Goal: Transaction & Acquisition: Purchase product/service

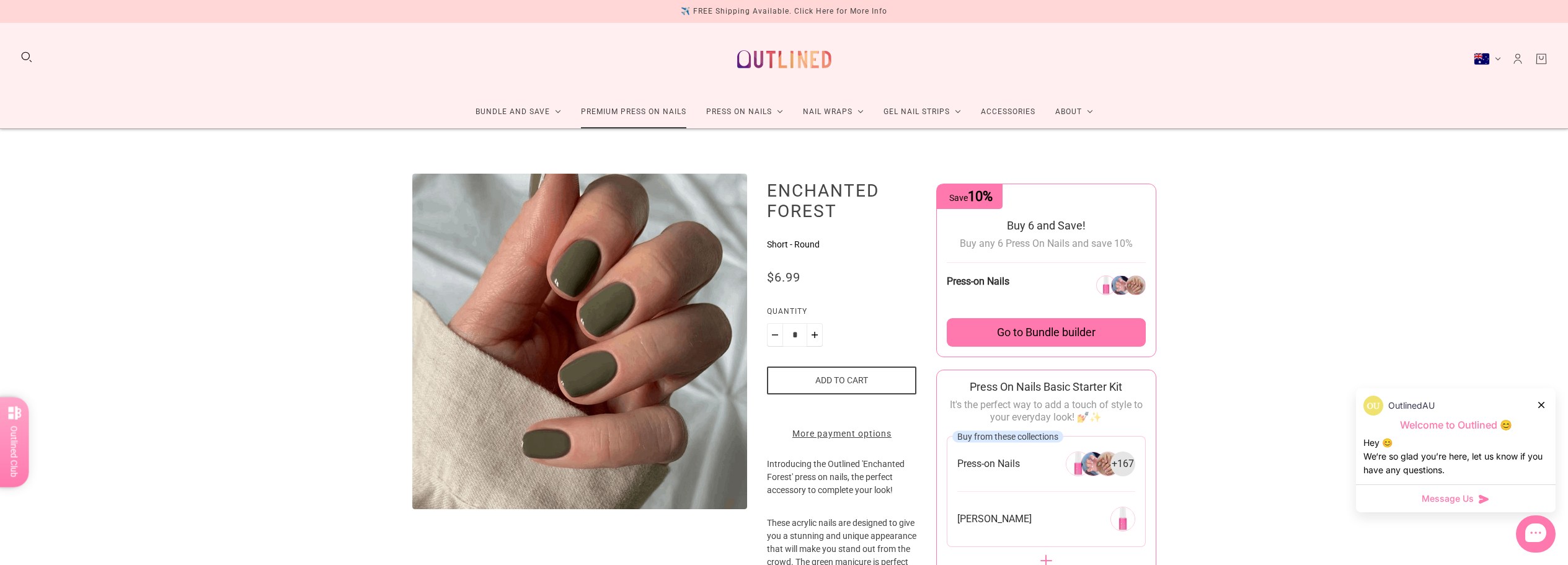
click at [619, 113] on link "Premium Press On Nails" at bounding box center [633, 112] width 125 height 33
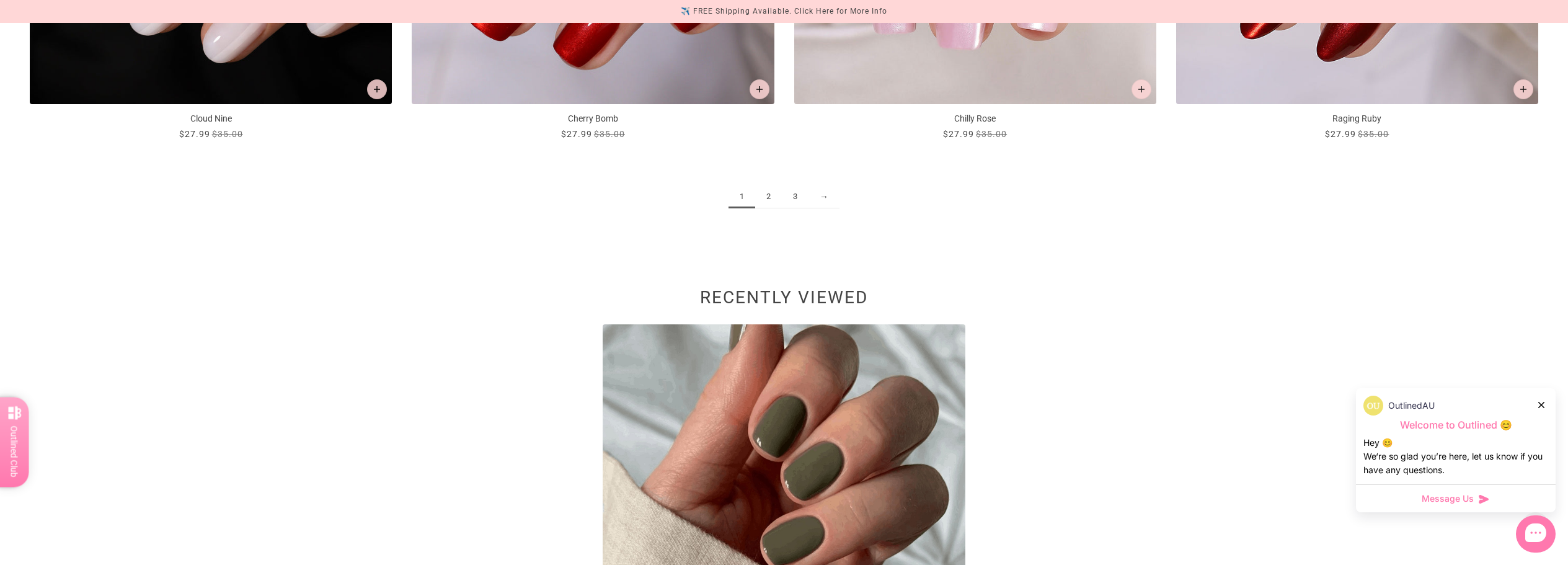
scroll to position [2668, 0]
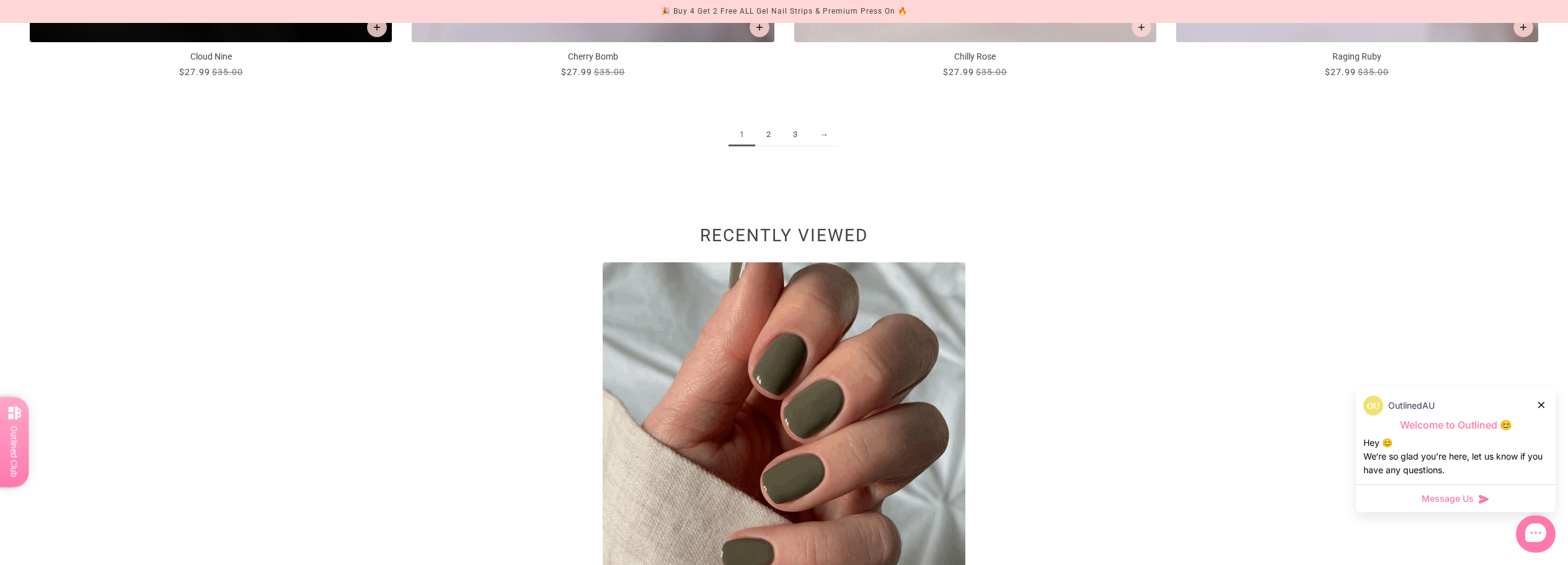
click at [768, 139] on link "2" at bounding box center [769, 135] width 27 height 23
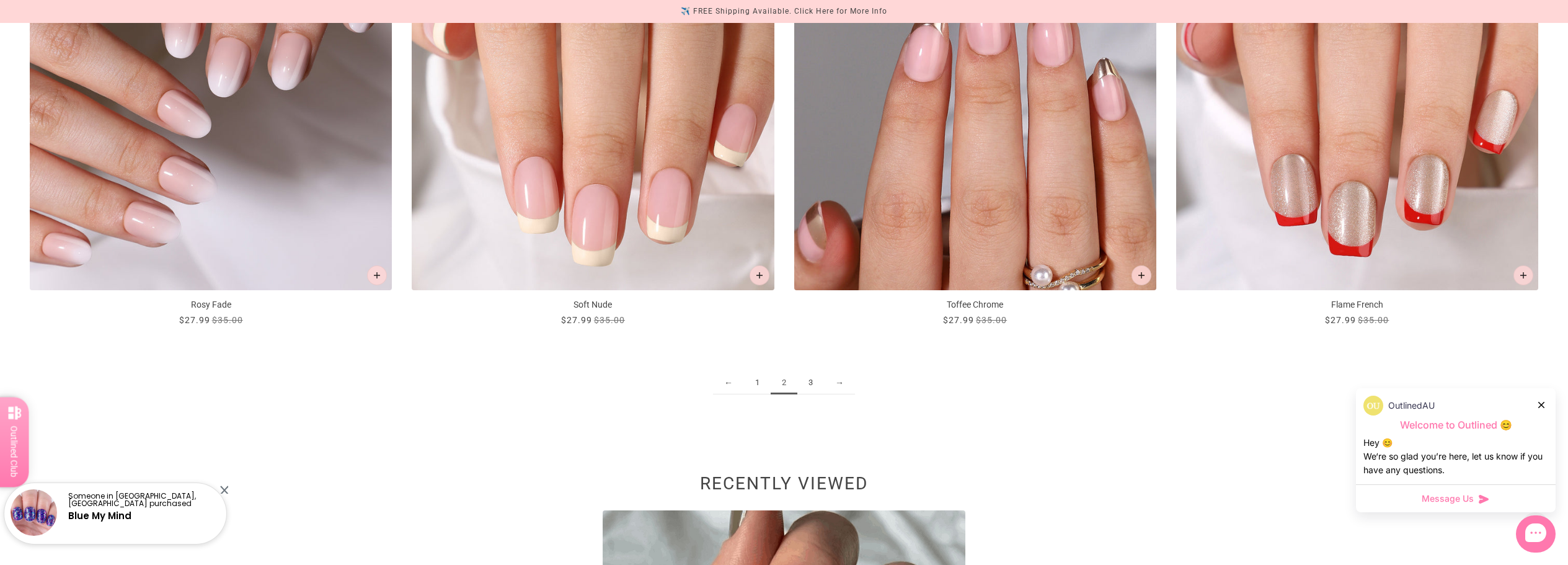
scroll to position [2543, 0]
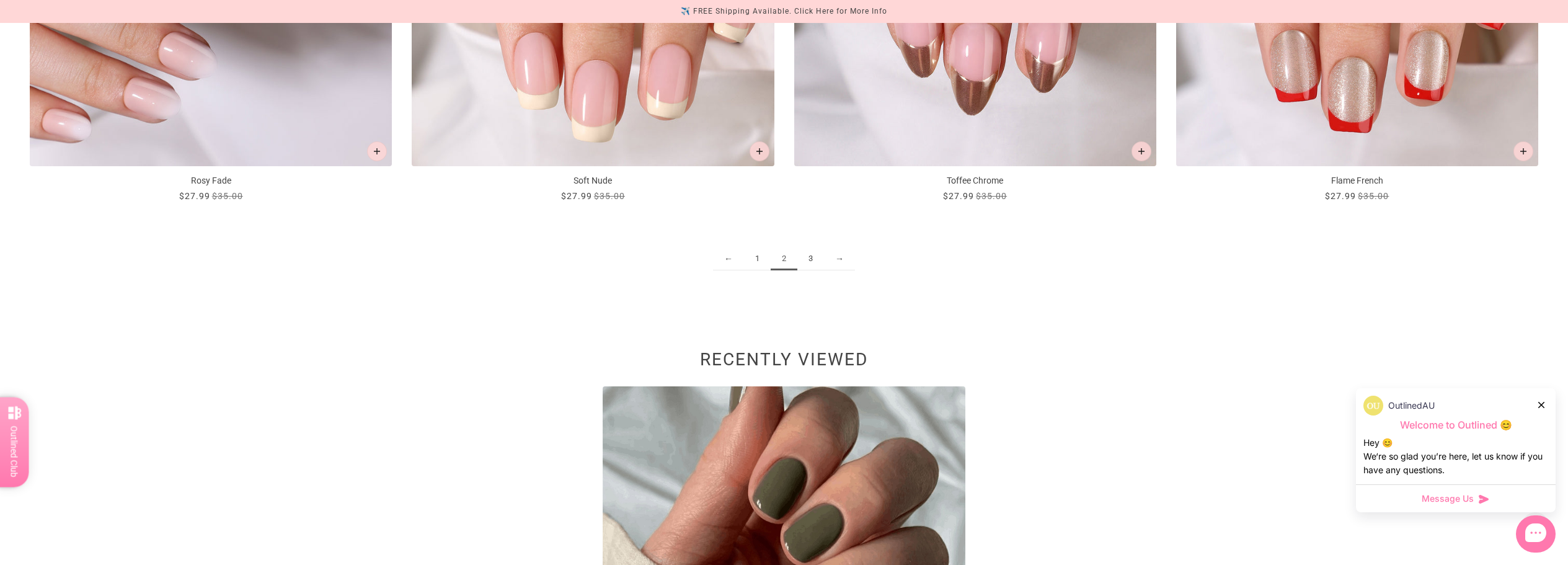
click at [809, 257] on link "3" at bounding box center [811, 259] width 27 height 23
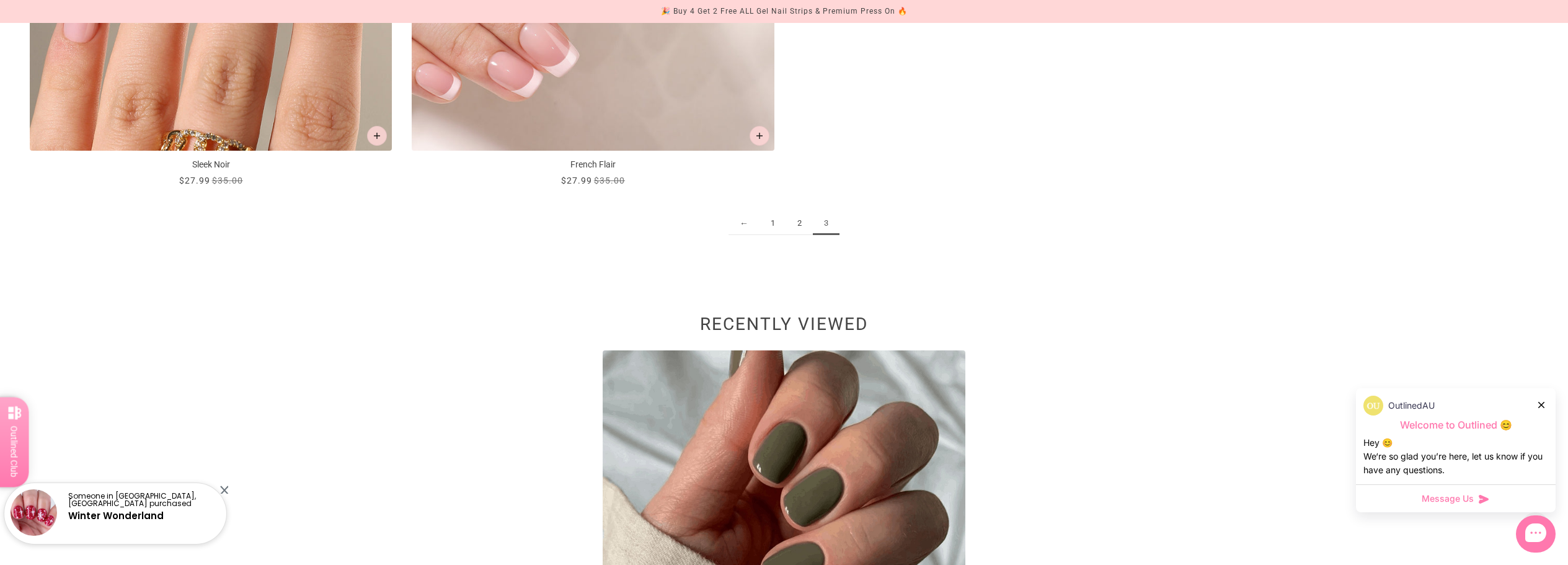
scroll to position [1365, 0]
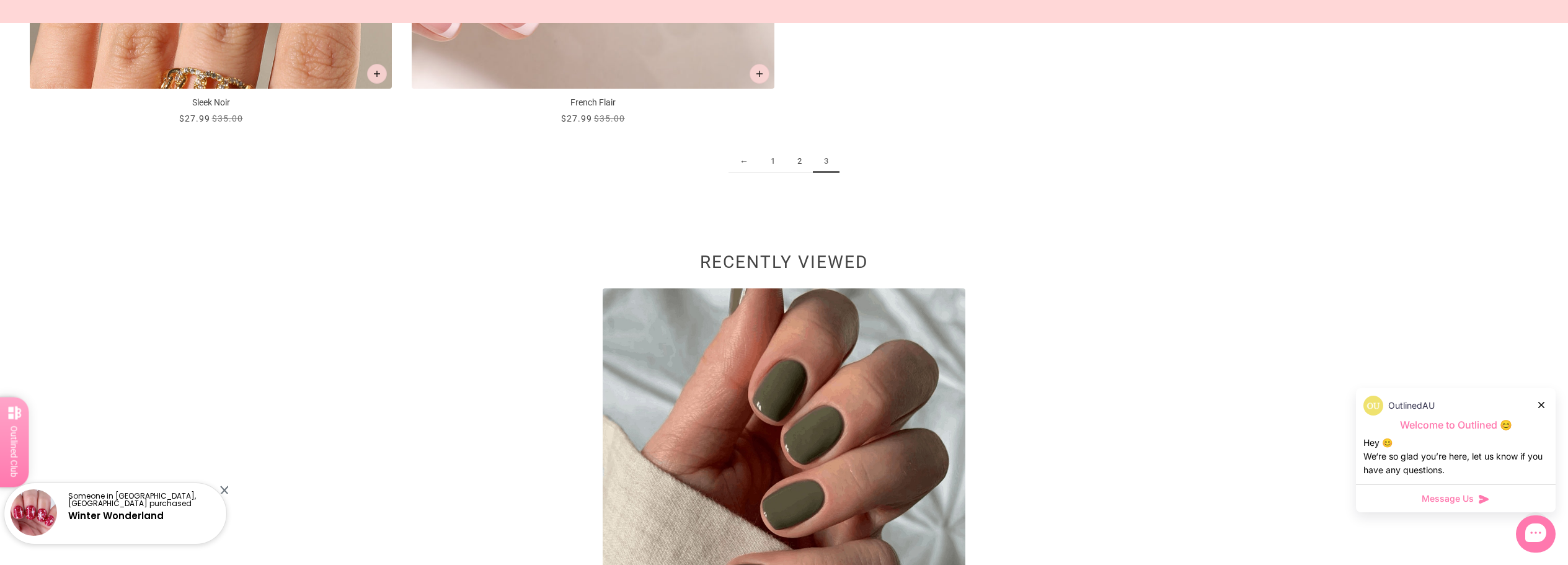
click at [815, 465] on img at bounding box center [784, 470] width 362 height 363
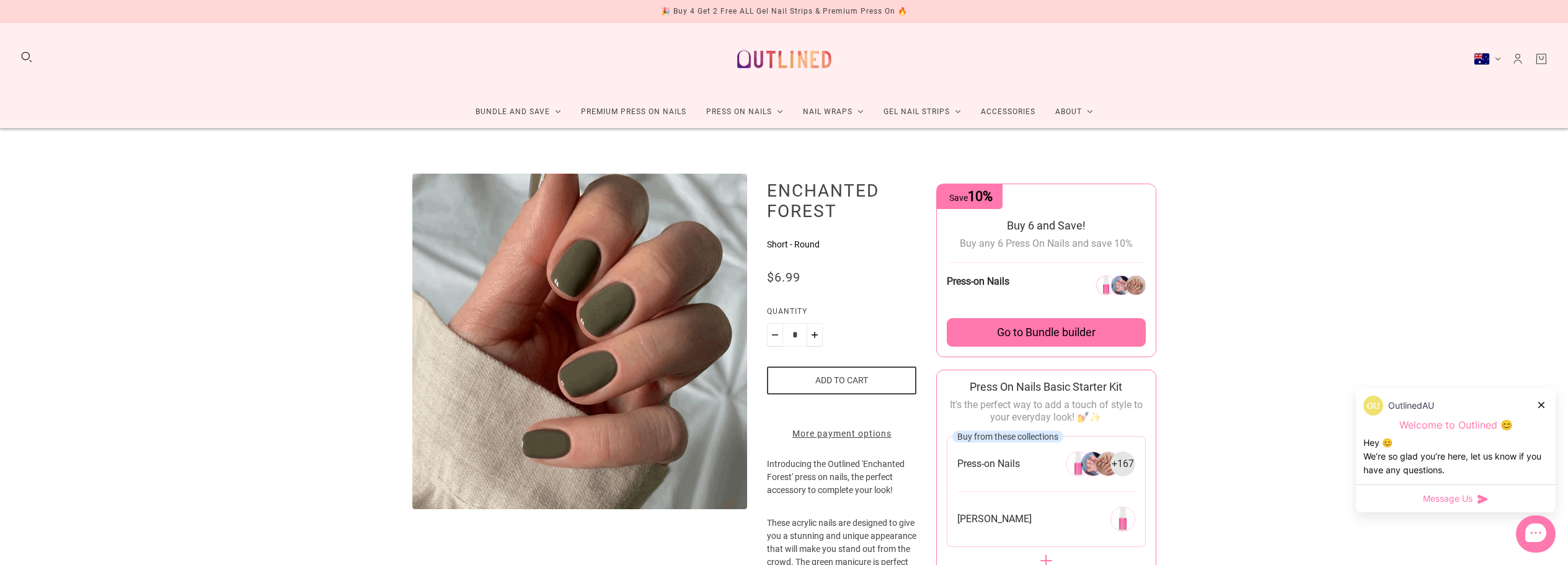
click at [1479, 57] on div "Australia (AUD $)" at bounding box center [1481, 58] width 16 height 12
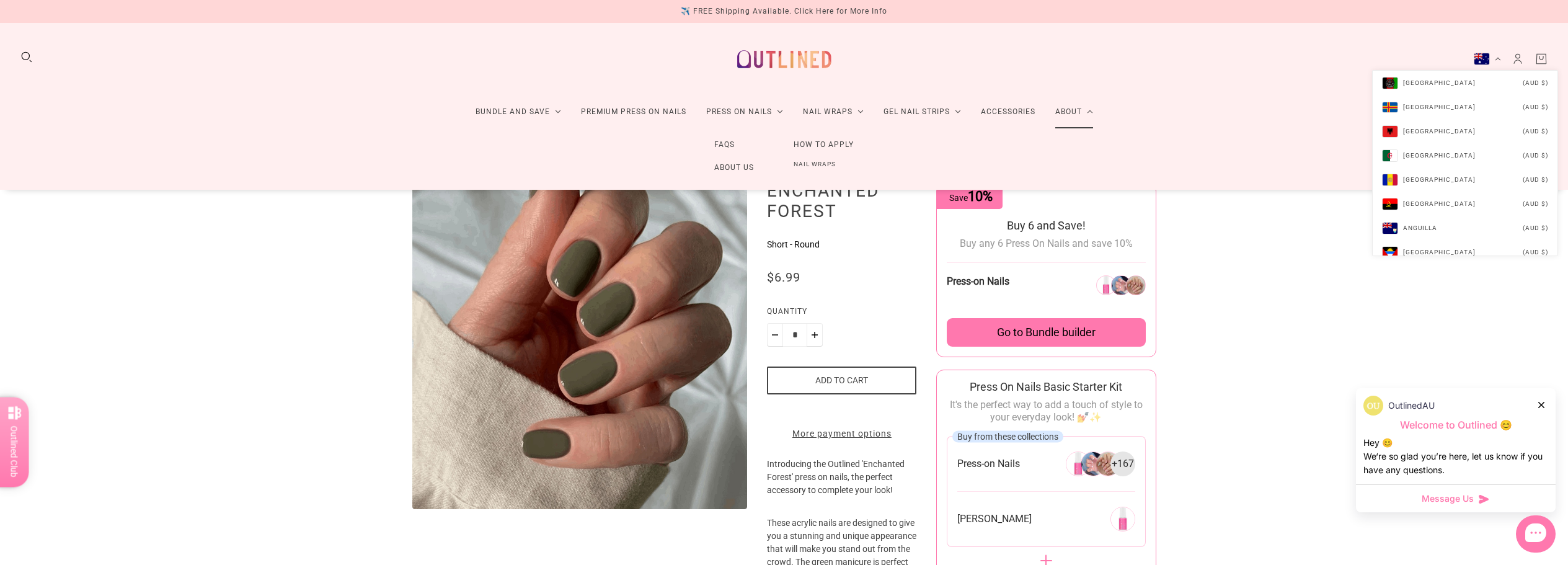
click at [1065, 110] on link "About" at bounding box center [1074, 112] width 58 height 33
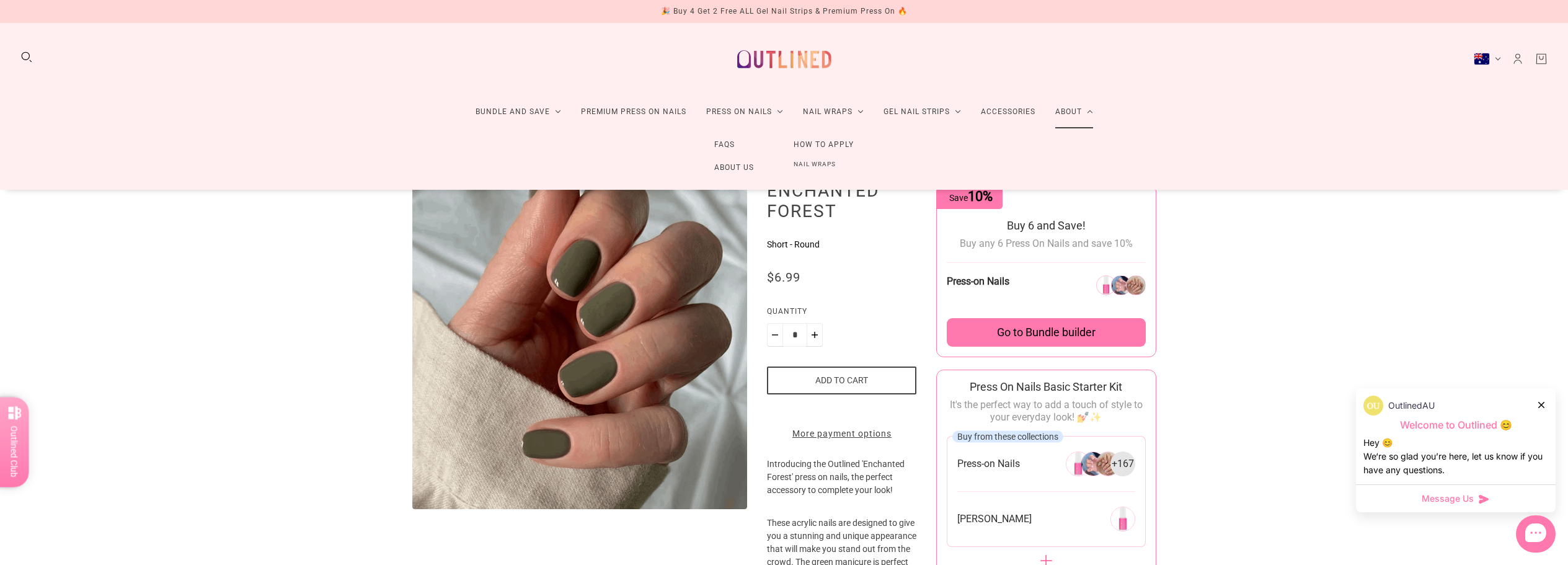
click at [1073, 114] on link "About" at bounding box center [1074, 112] width 58 height 33
click at [727, 162] on link "About Us" at bounding box center [734, 168] width 80 height 23
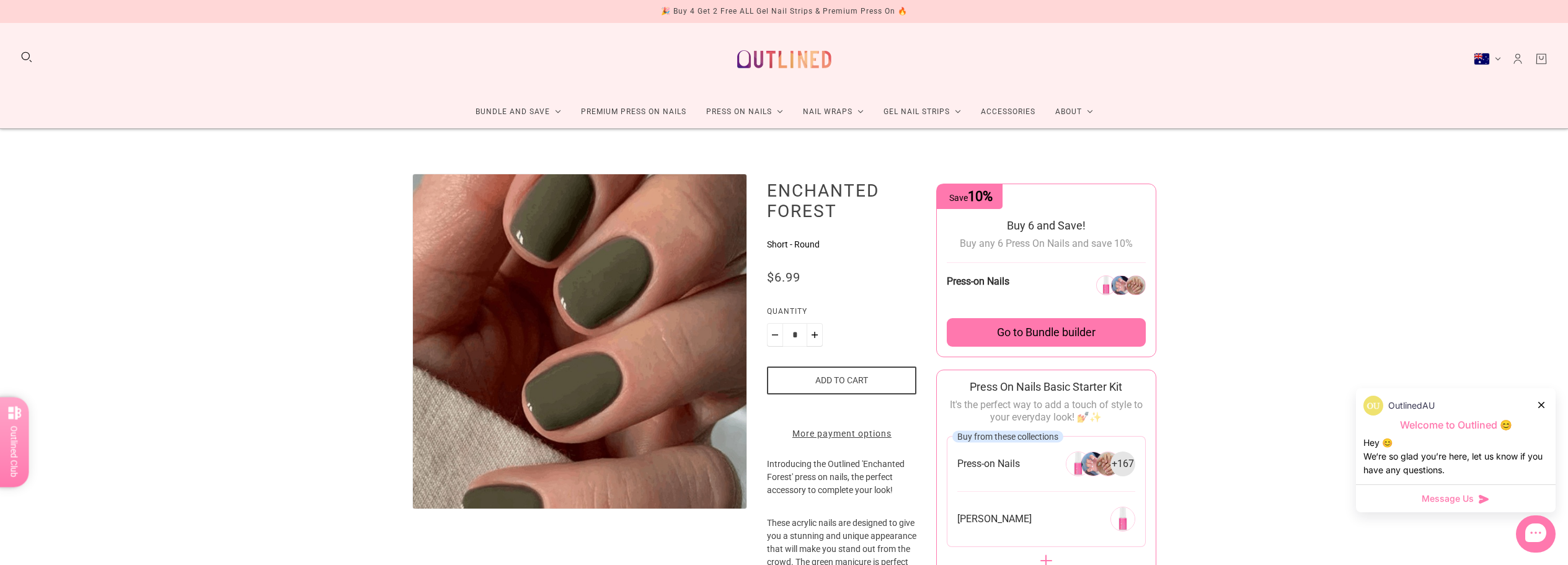
click at [607, 346] on img "Enlarge product image" at bounding box center [558, 336] width 566 height 566
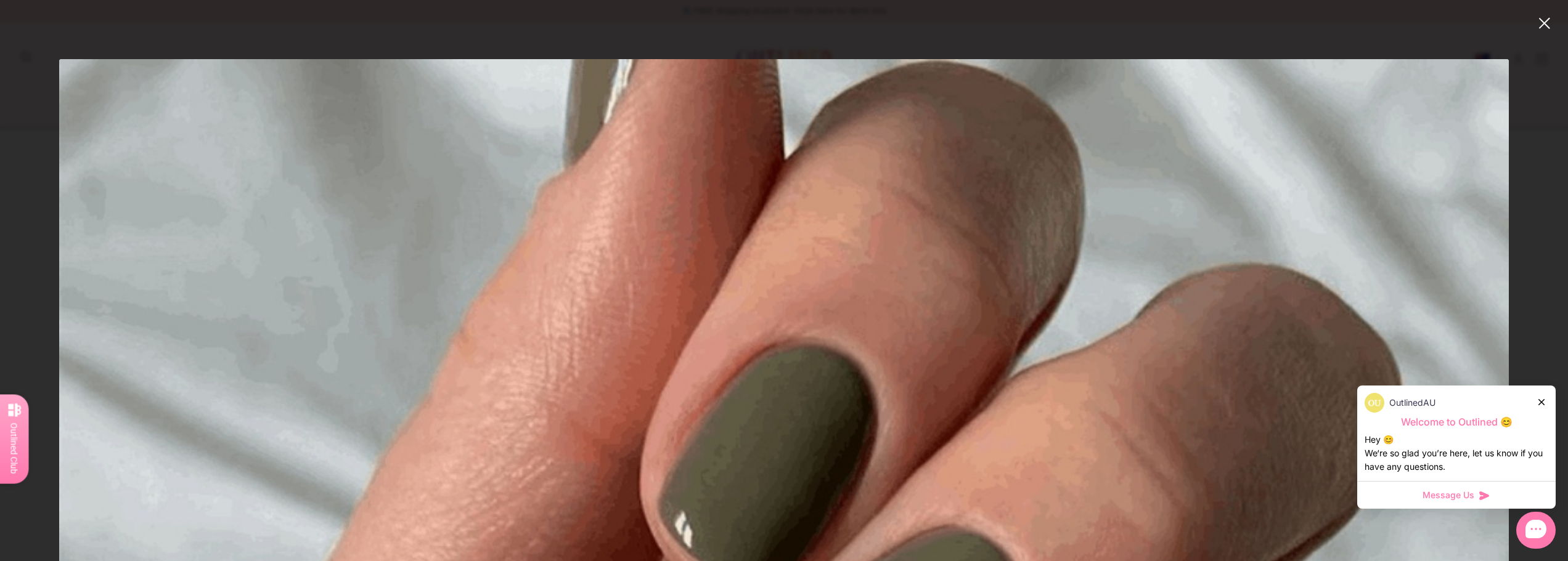
click at [1542, 28] on button "close" at bounding box center [1544, 23] width 15 height 15
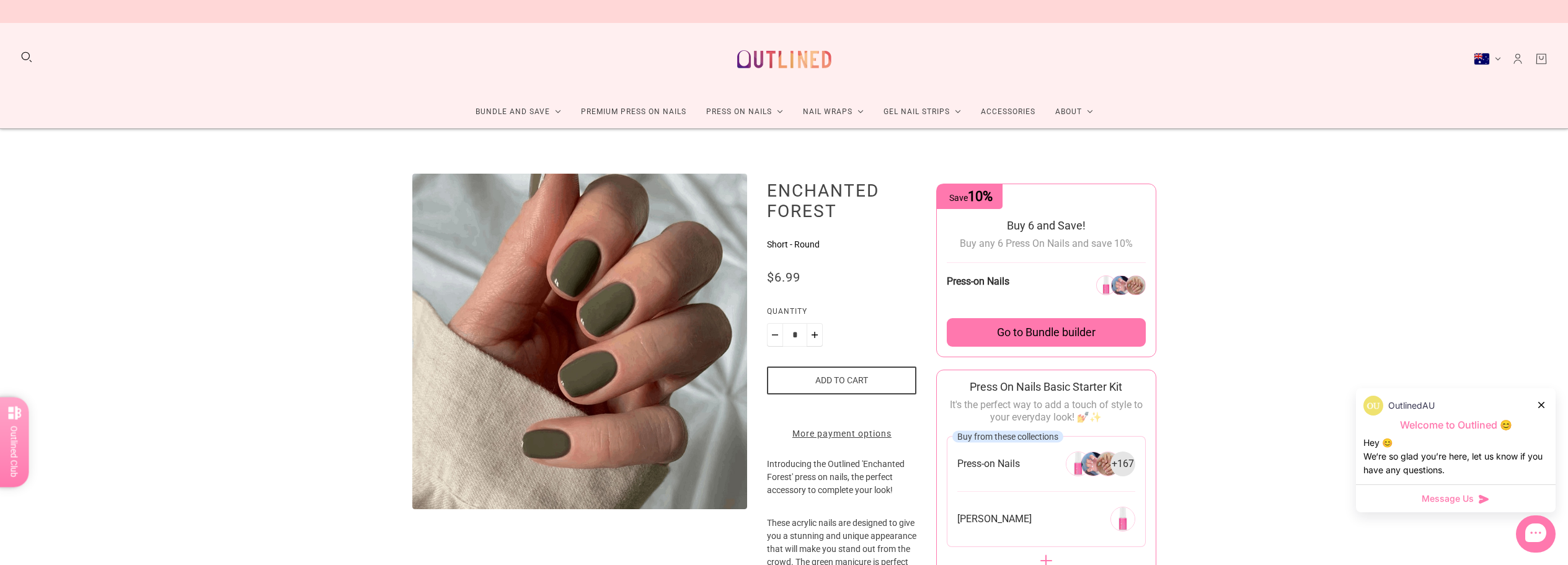
scroll to position [310, 0]
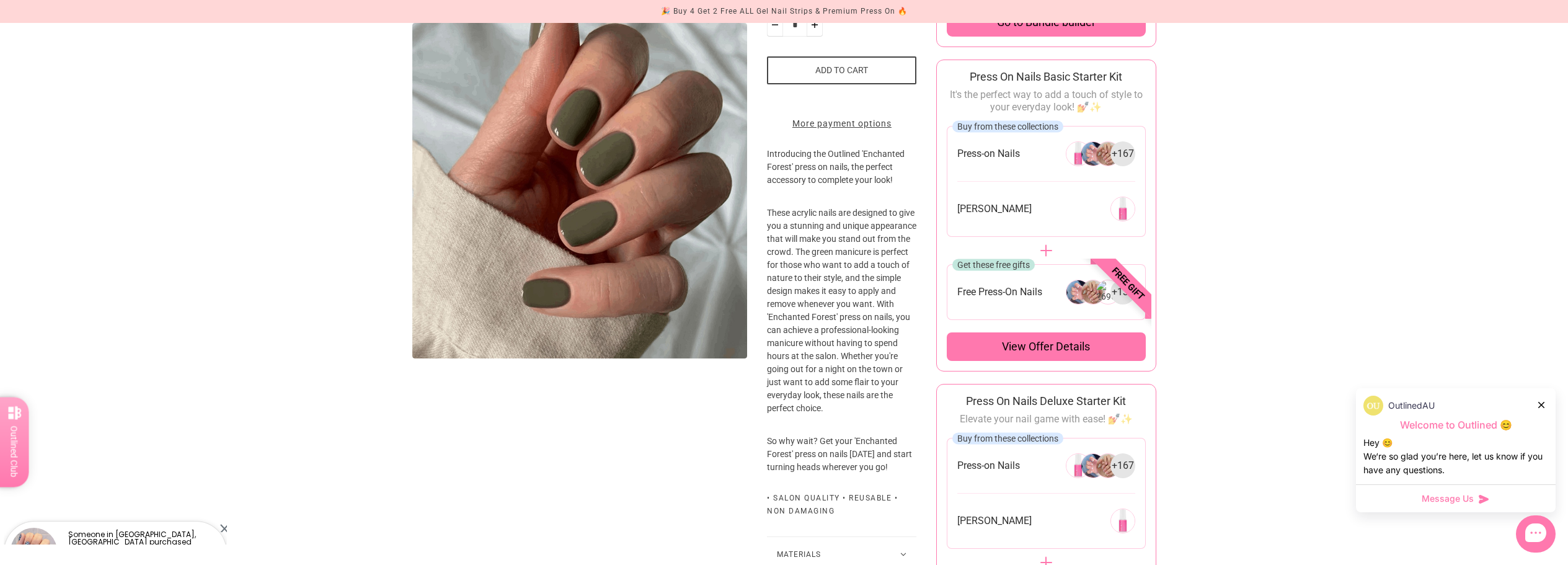
click at [886, 75] on button "Add to cart" at bounding box center [841, 70] width 150 height 28
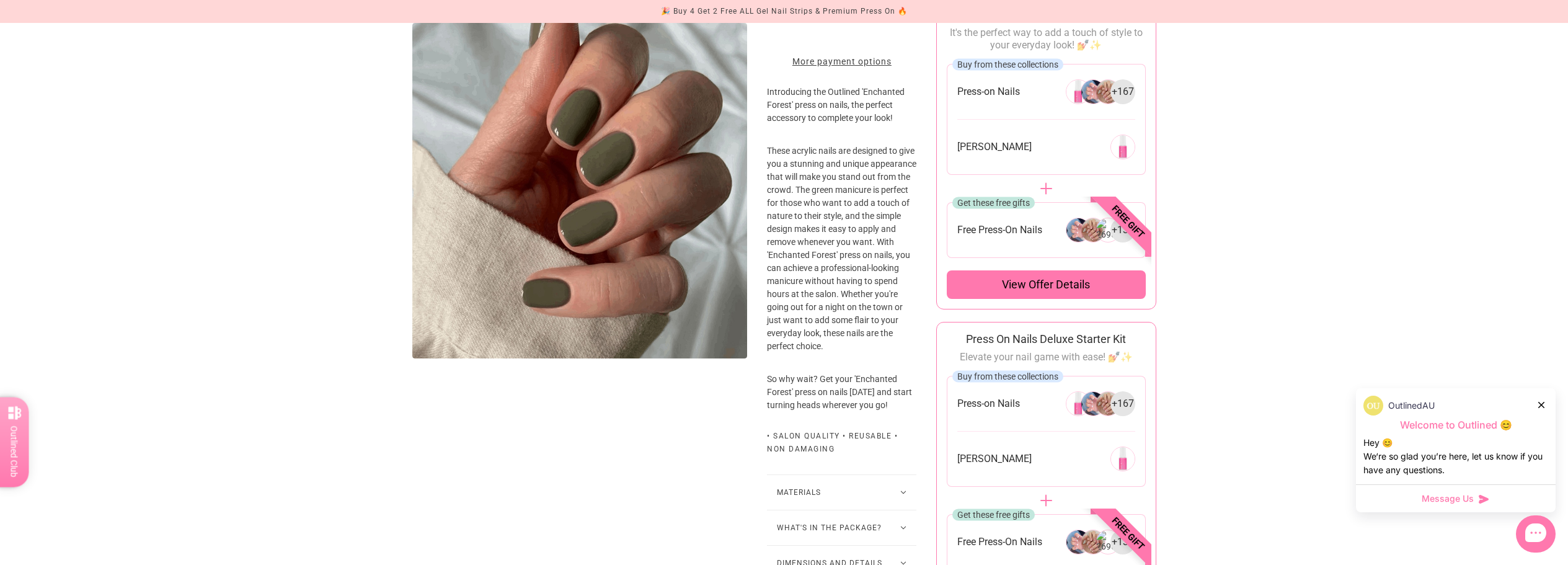
scroll to position [435, 0]
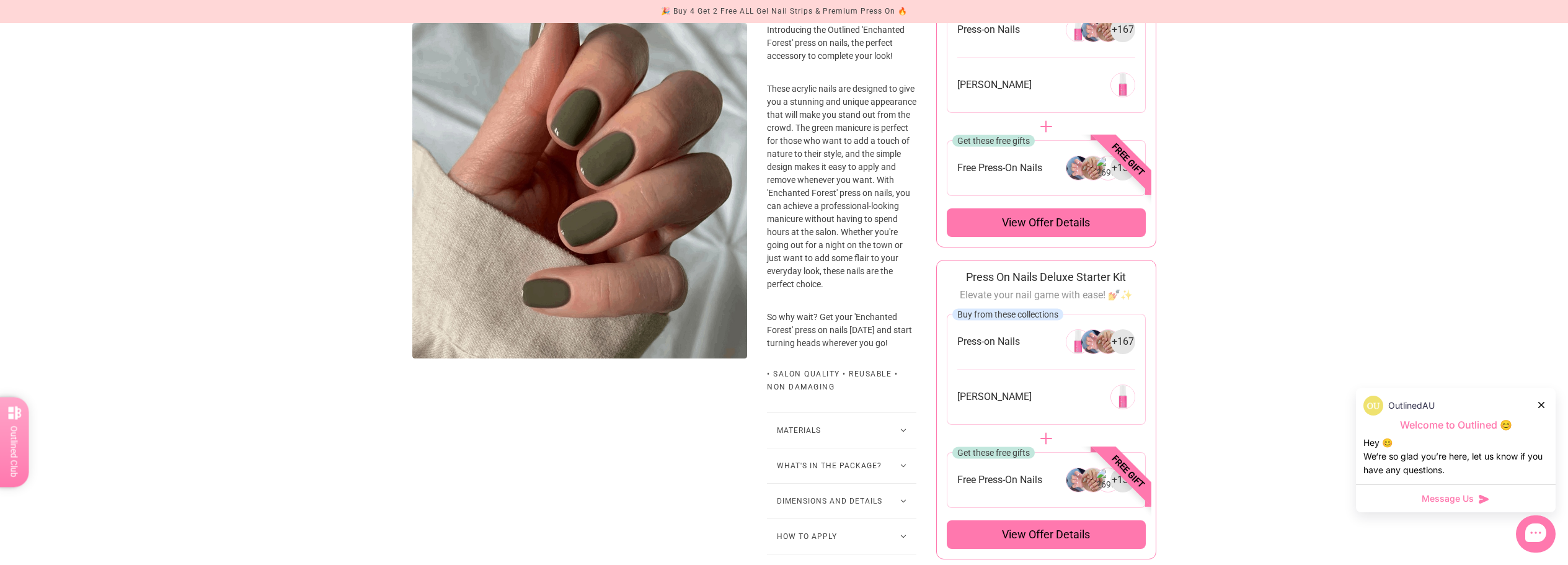
click at [858, 483] on button "What's in the package?" at bounding box center [841, 466] width 150 height 35
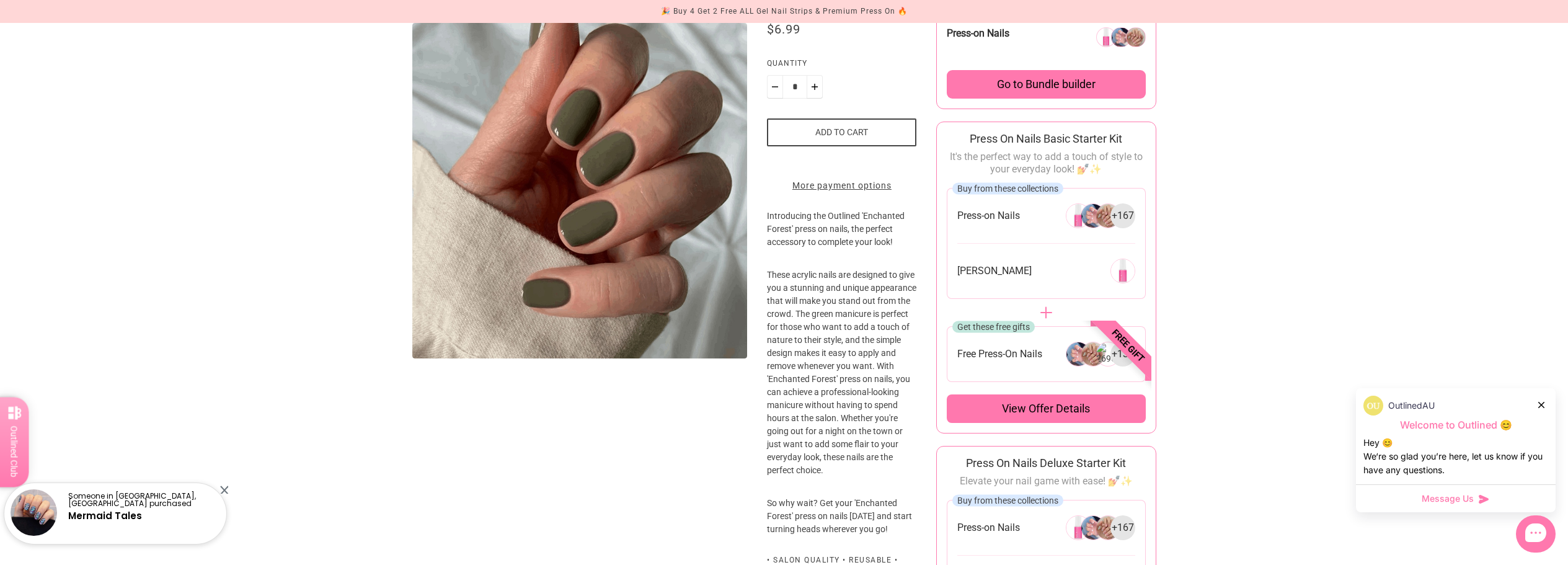
scroll to position [0, 0]
